Goal: Find specific page/section: Find specific page/section

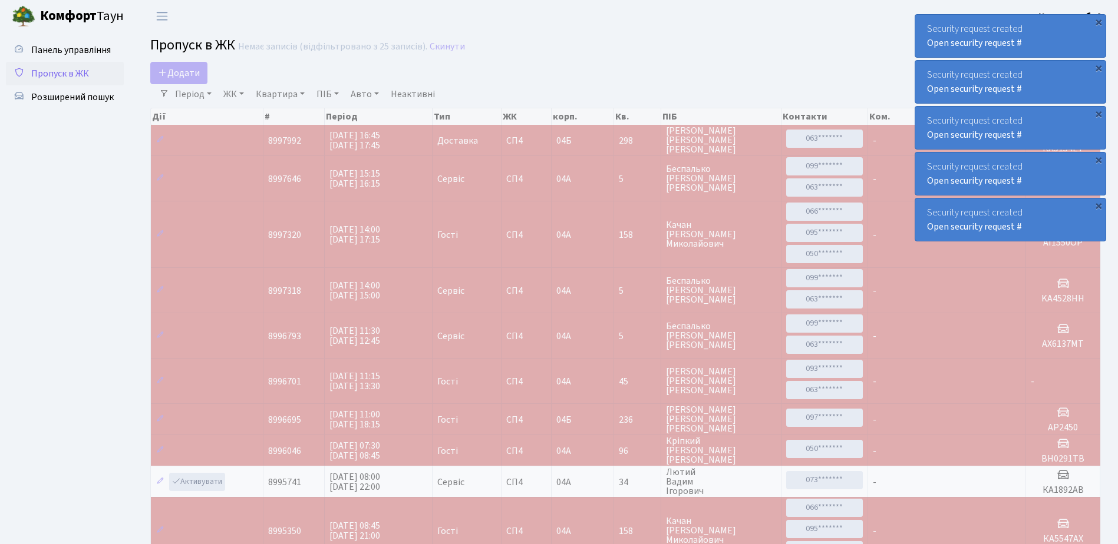
select select "25"
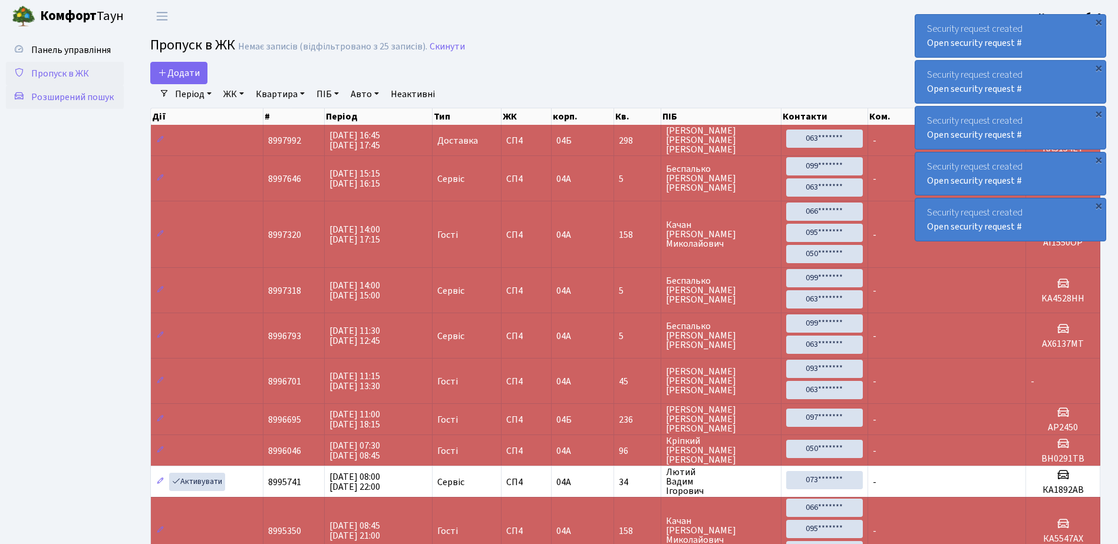
click at [84, 92] on span "Розширений пошук" at bounding box center [72, 97] width 82 height 13
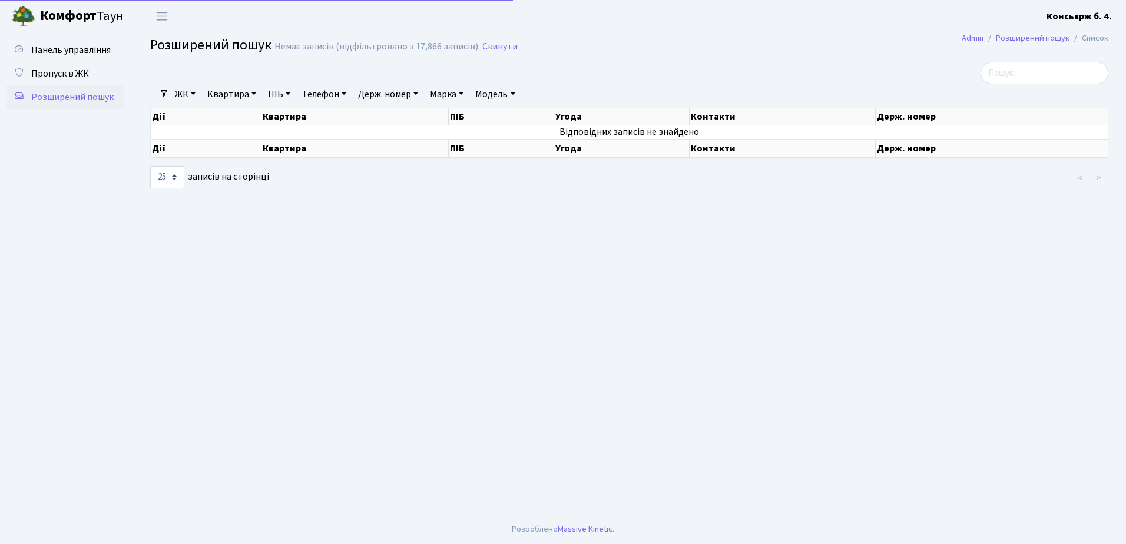
select select "25"
click at [81, 70] on span "Пропуск в ЖК" at bounding box center [60, 73] width 58 height 13
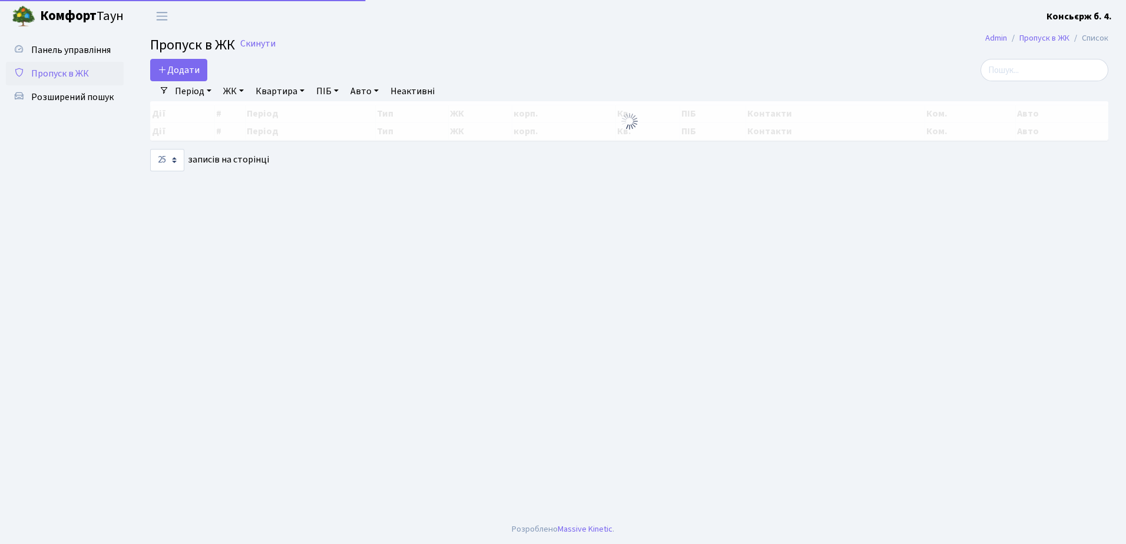
select select "25"
